Goal: Information Seeking & Learning: Check status

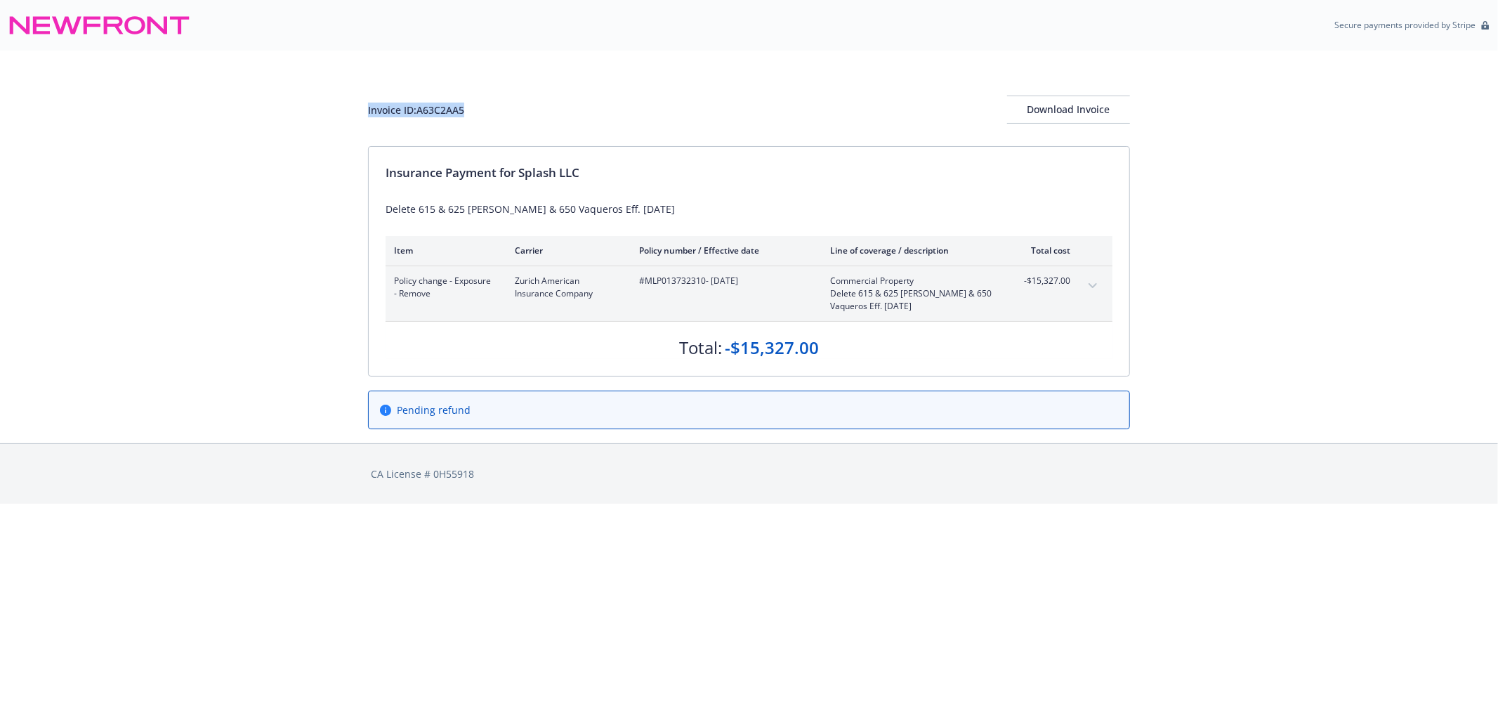
drag, startPoint x: 463, startPoint y: 111, endPoint x: 326, endPoint y: 114, distance: 137.7
click at [326, 114] on div "Invoice ID: A63C2AA5 Download Invoice Insurance Payment for Splash LLC Delete 6…" at bounding box center [749, 247] width 1498 height 393
copy div "Invoice ID: A63C2AA5"
drag, startPoint x: 836, startPoint y: 350, endPoint x: 724, endPoint y: 352, distance: 111.7
click at [724, 352] on div "Total: -$15,327.00" at bounding box center [749, 341] width 727 height 38
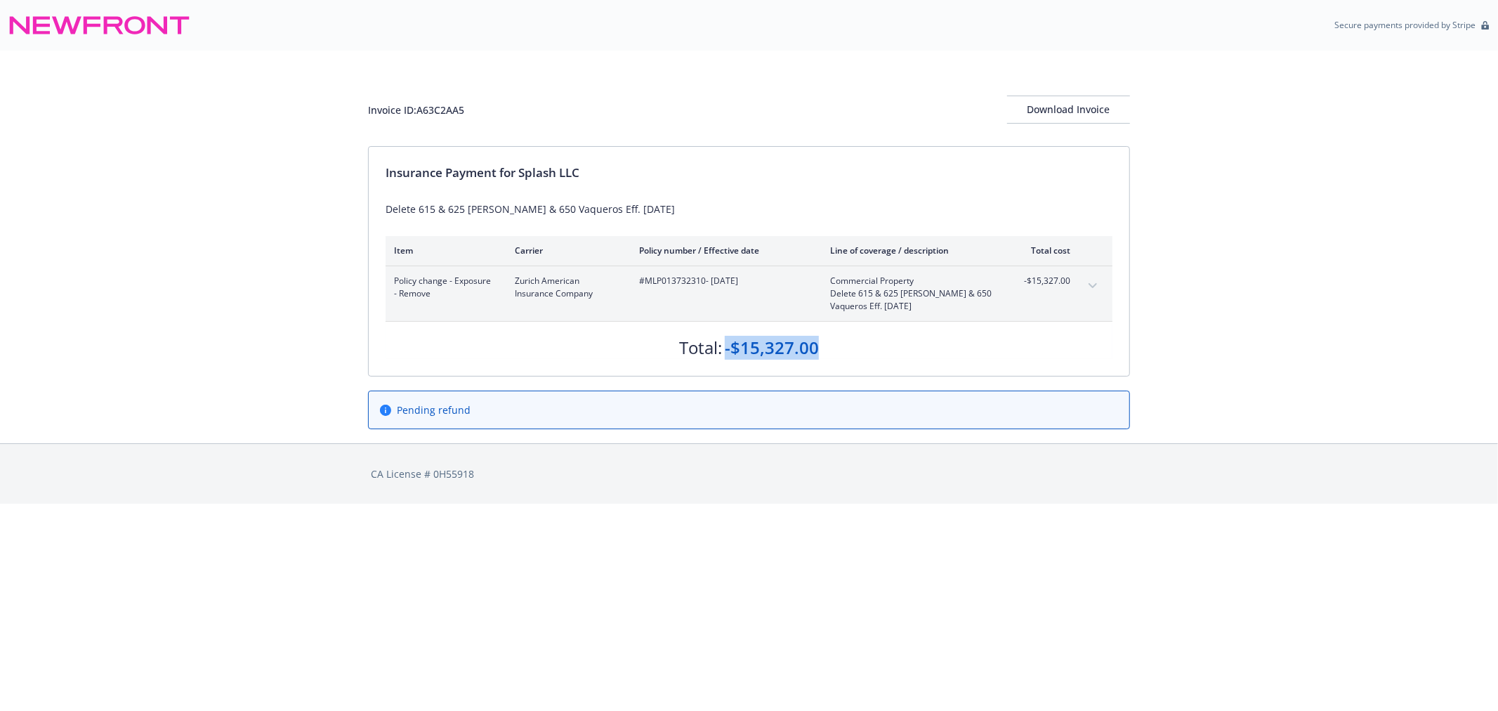
copy div "-$15,327.00"
